Goal: Navigation & Orientation: Find specific page/section

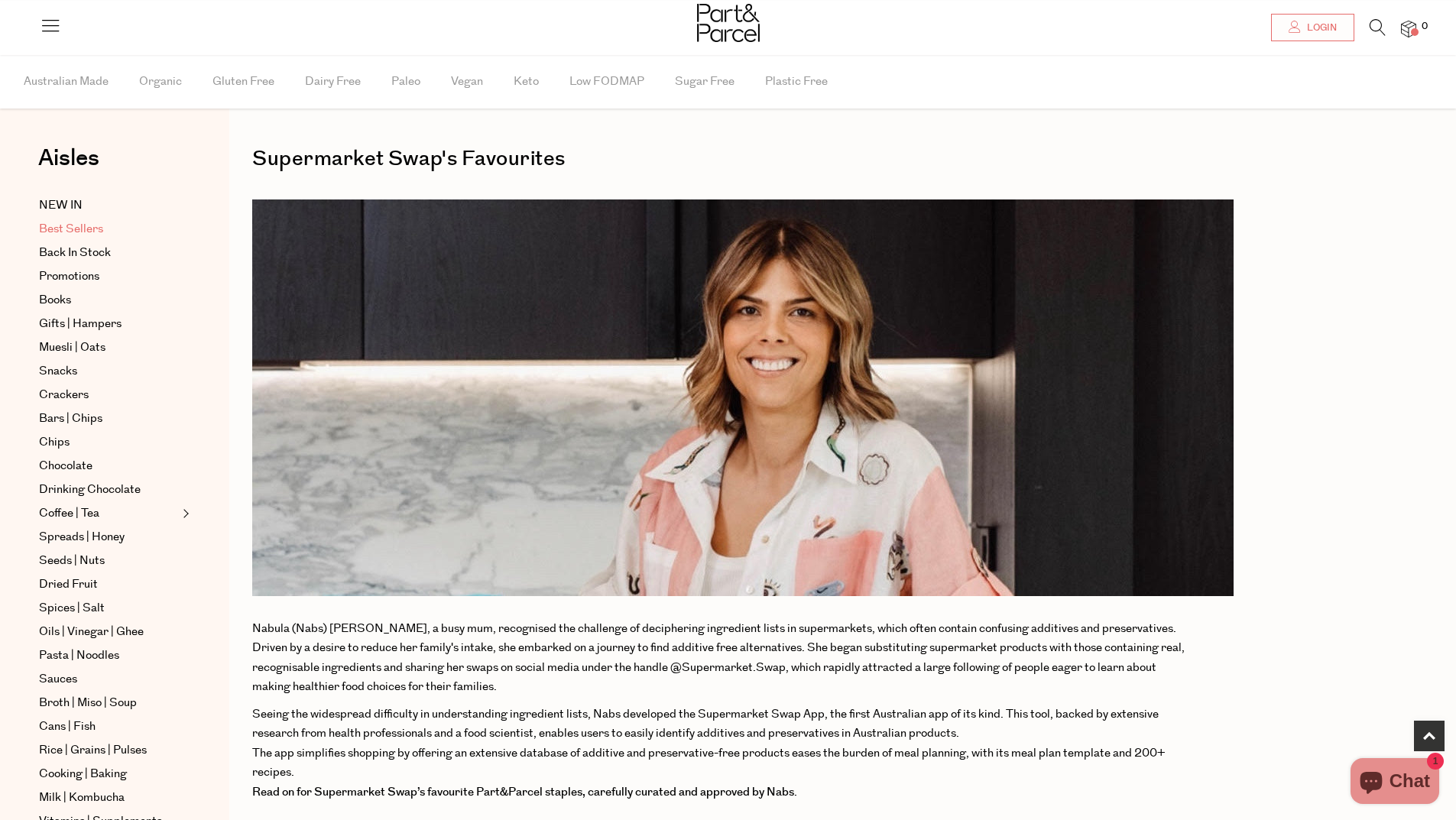
scroll to position [611, 0]
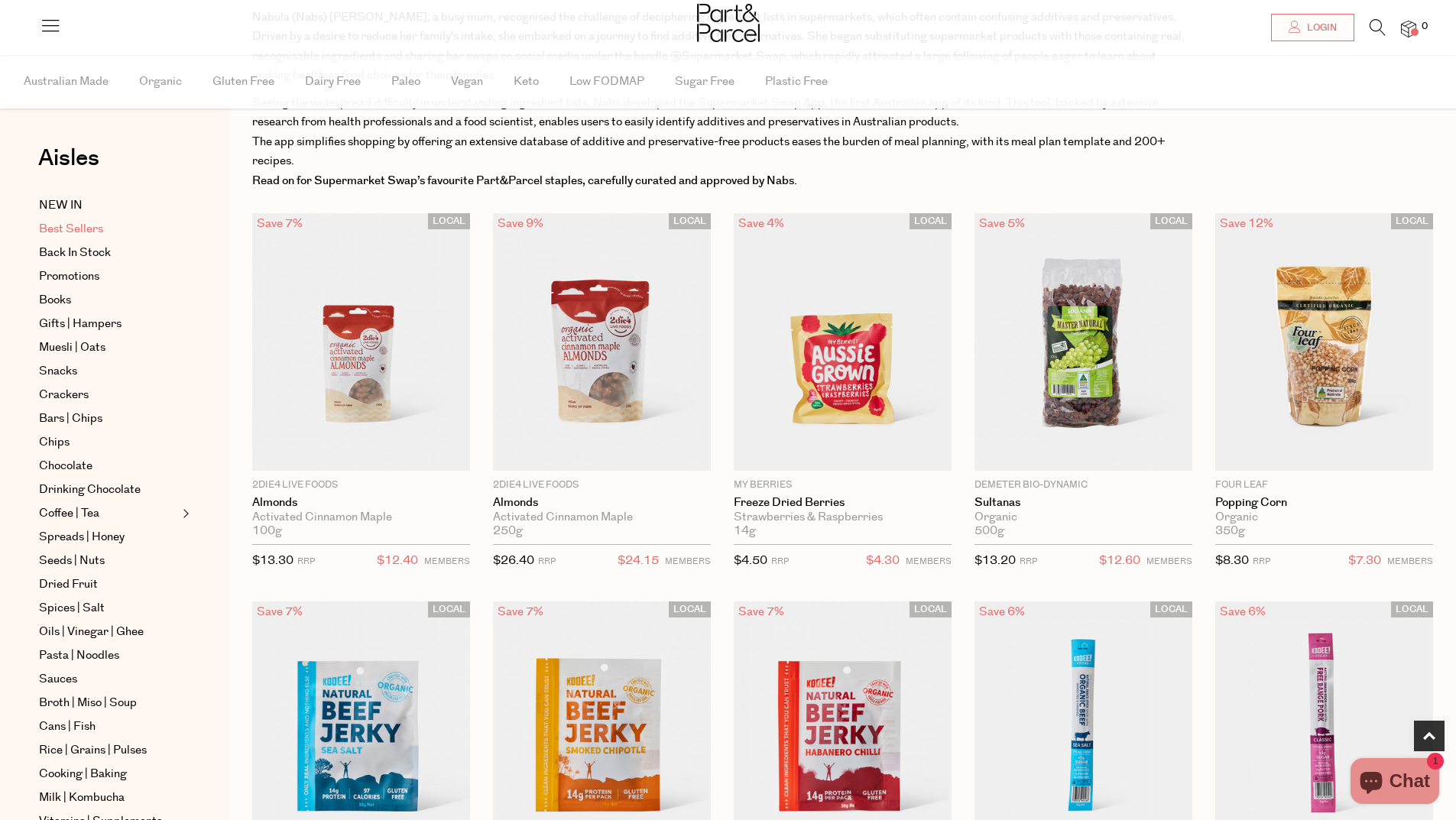
click at [71, 225] on span "Best Sellers" at bounding box center [71, 229] width 64 height 18
